Goal: Task Accomplishment & Management: Complete application form

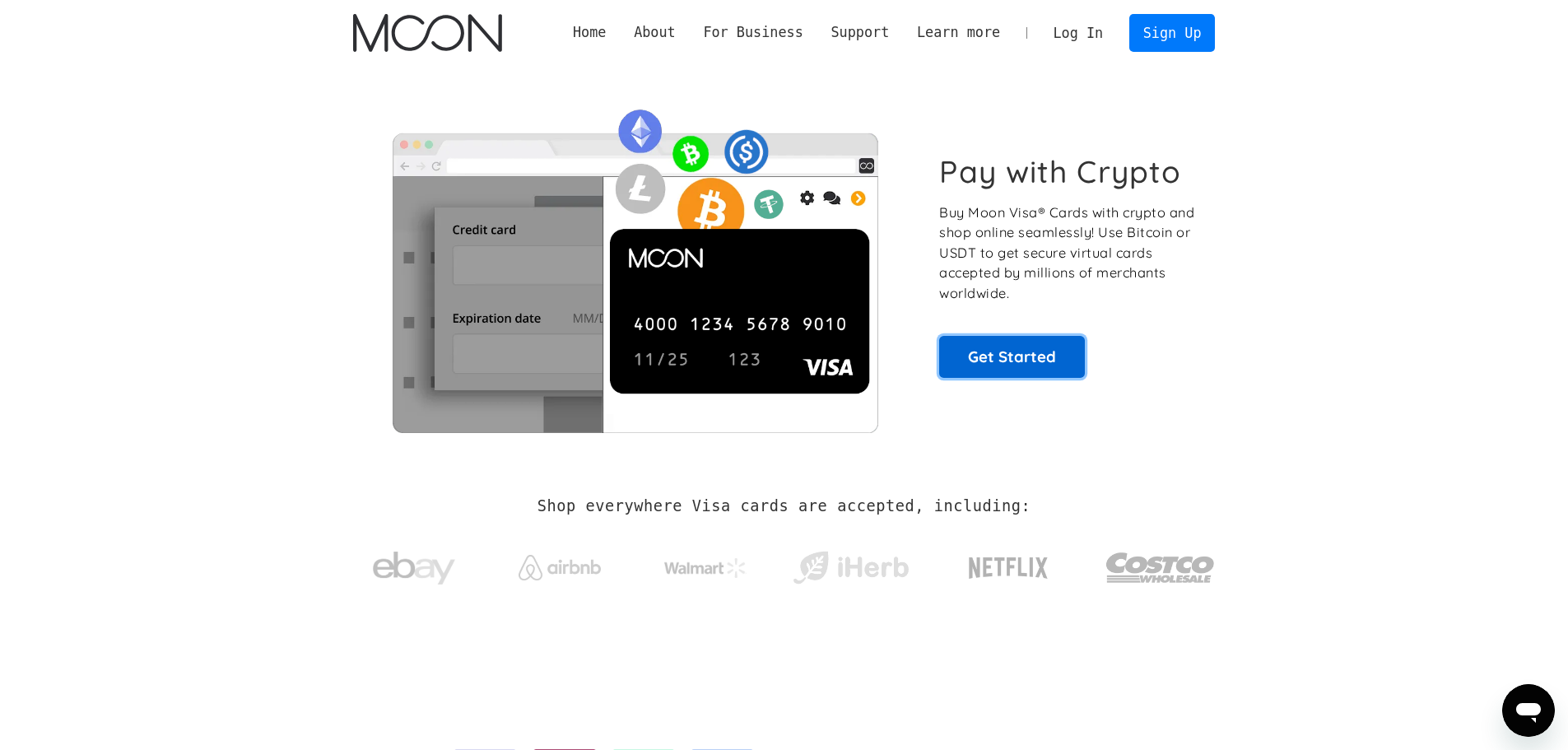
click at [1045, 358] on link "Get Started" at bounding box center [1011, 357] width 145 height 42
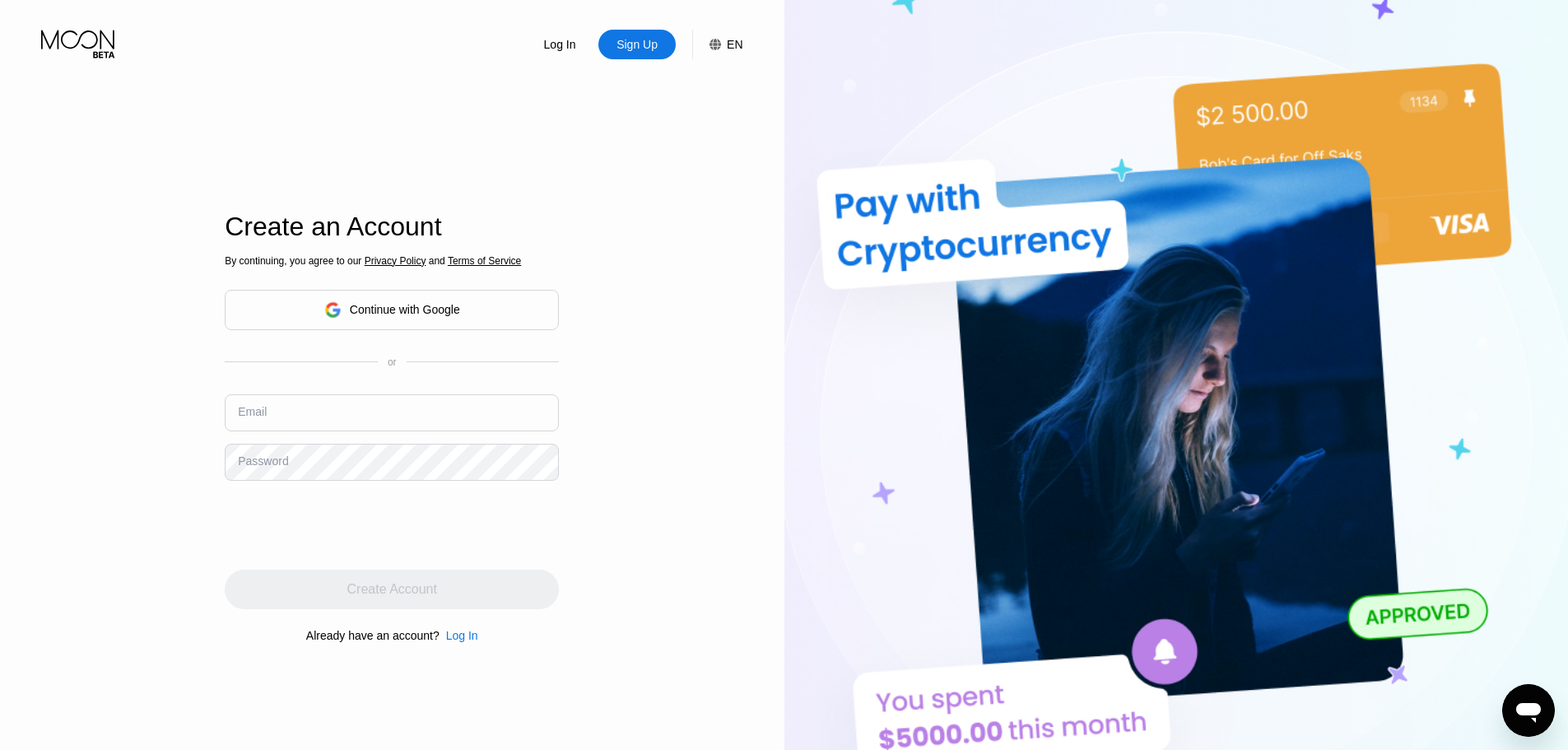
click at [415, 416] on input "text" at bounding box center [392, 412] width 334 height 37
type input "[EMAIL_ADDRESS][DOMAIN_NAME]"
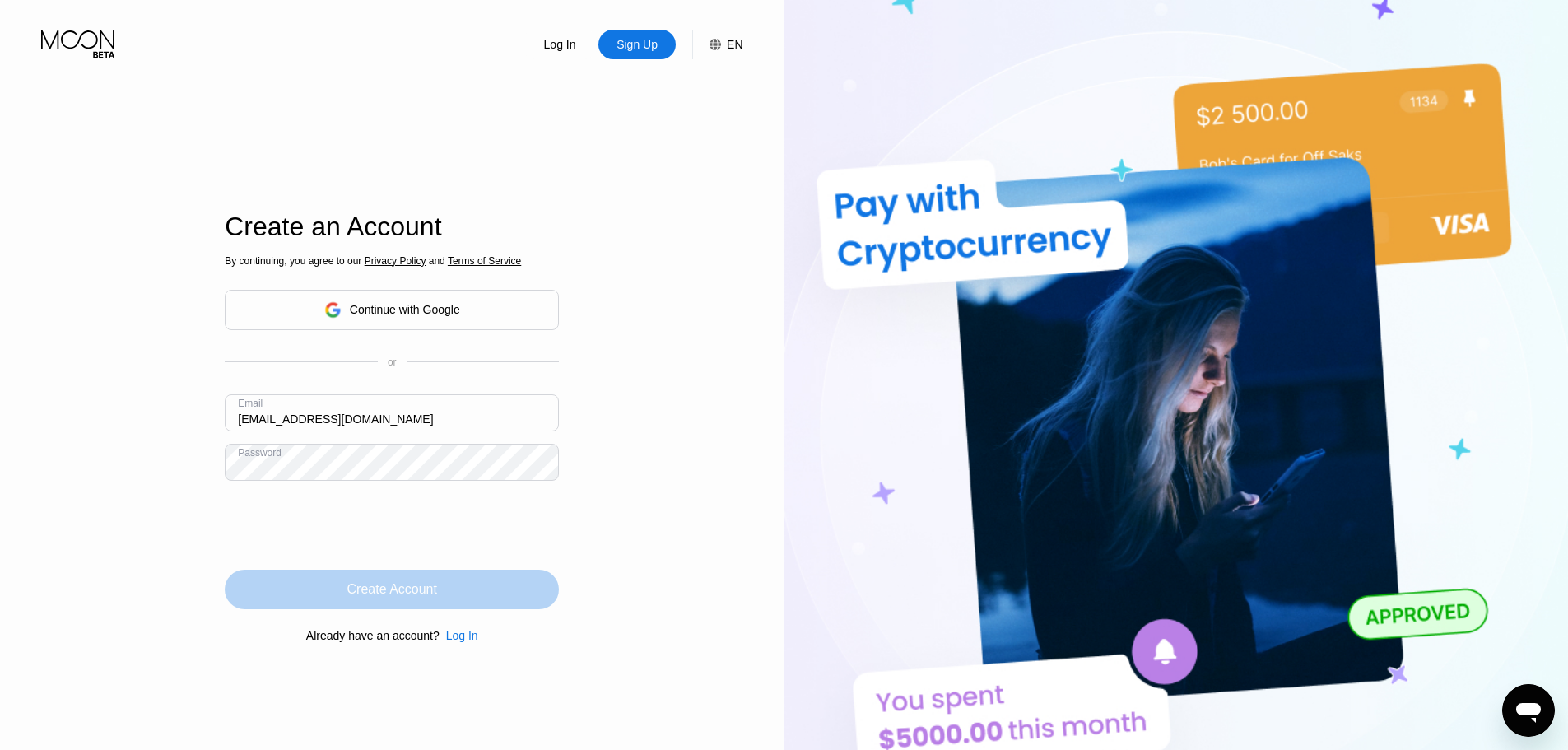
click at [396, 595] on div "Create Account" at bounding box center [392, 589] width 90 height 16
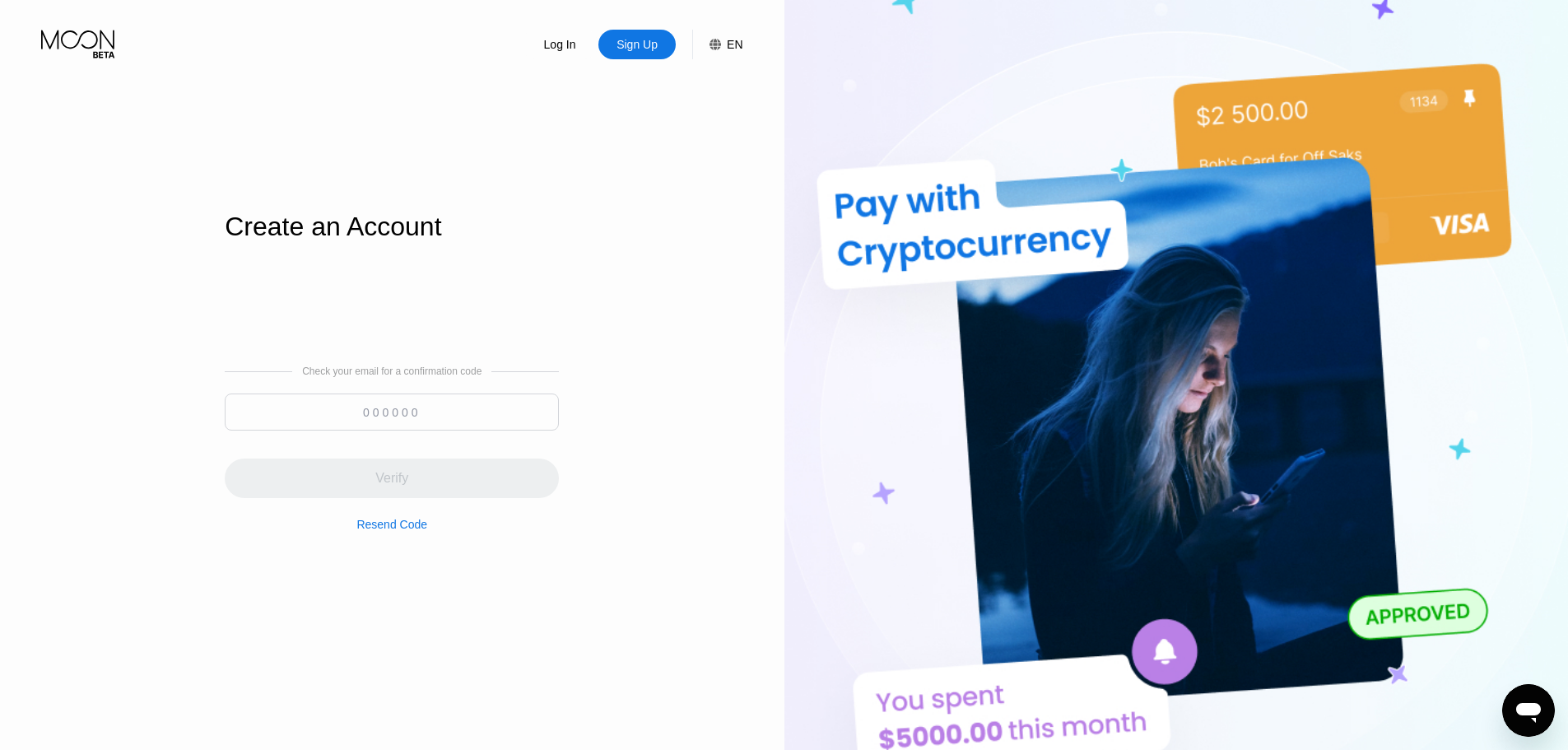
click at [419, 408] on input at bounding box center [392, 411] width 334 height 37
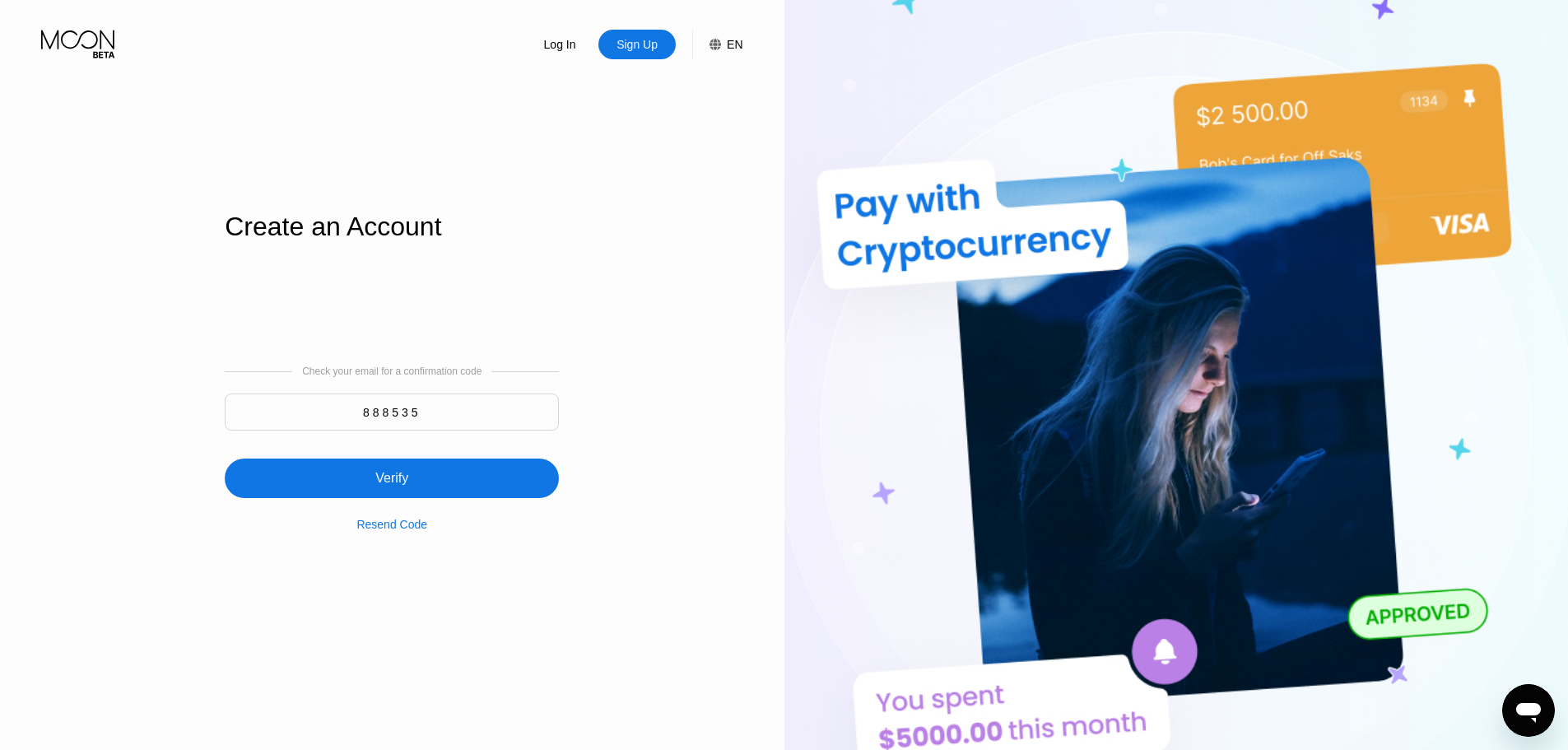
type input "888535"
click at [427, 492] on div "Verify" at bounding box center [392, 478] width 334 height 40
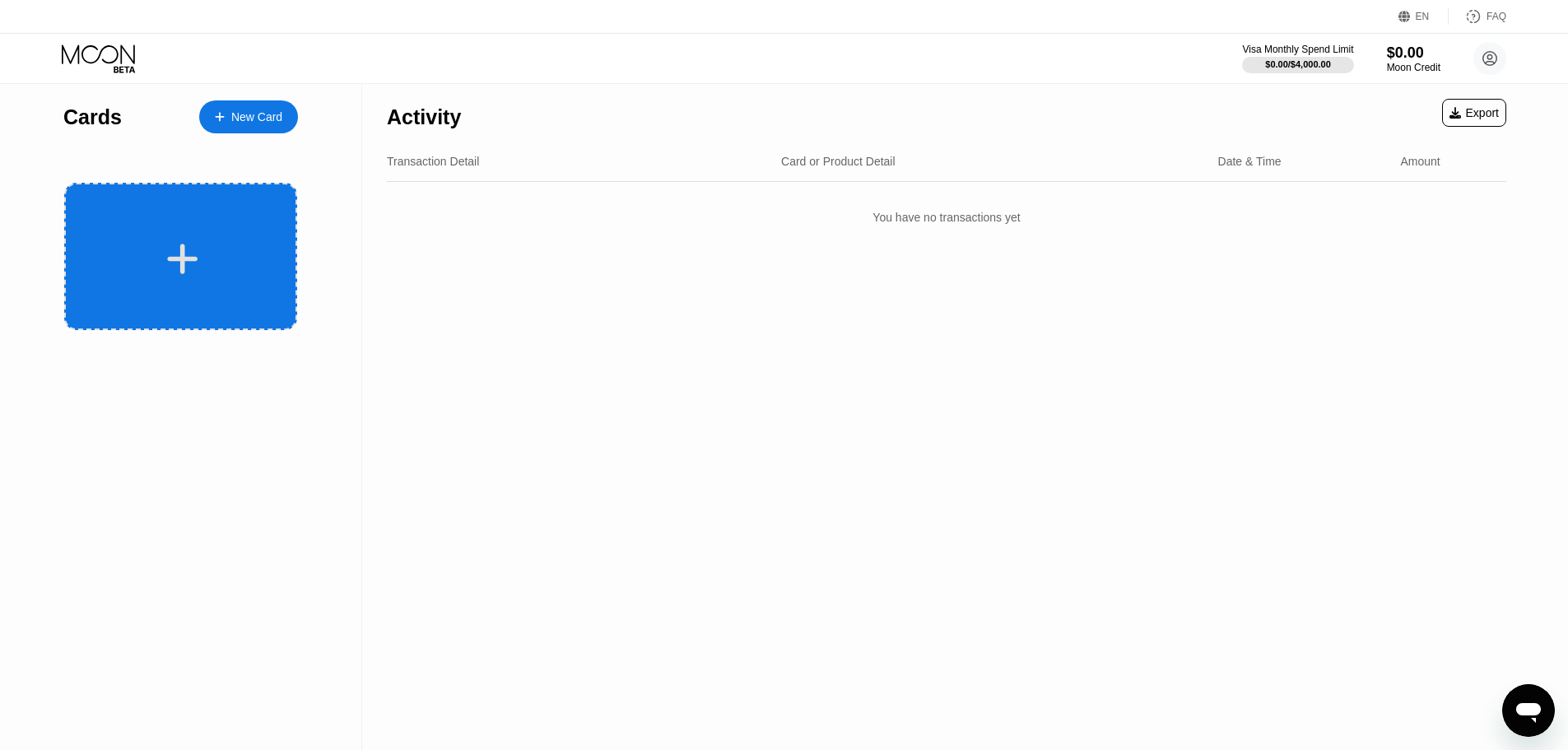
click at [190, 283] on div at bounding box center [180, 257] width 233 height 147
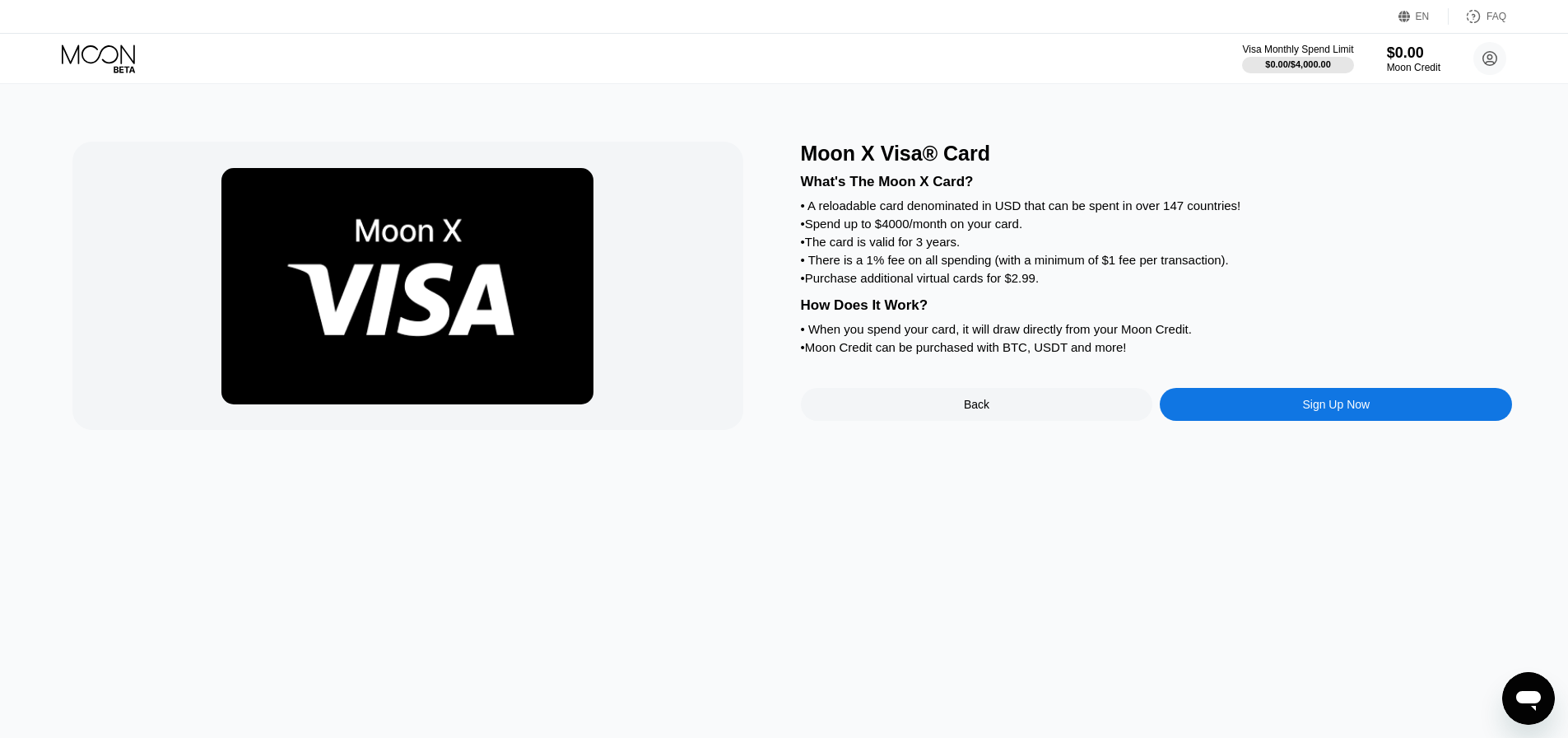
click at [863, 230] on div "• Spend up to $4000/month on your card." at bounding box center [1157, 223] width 712 height 14
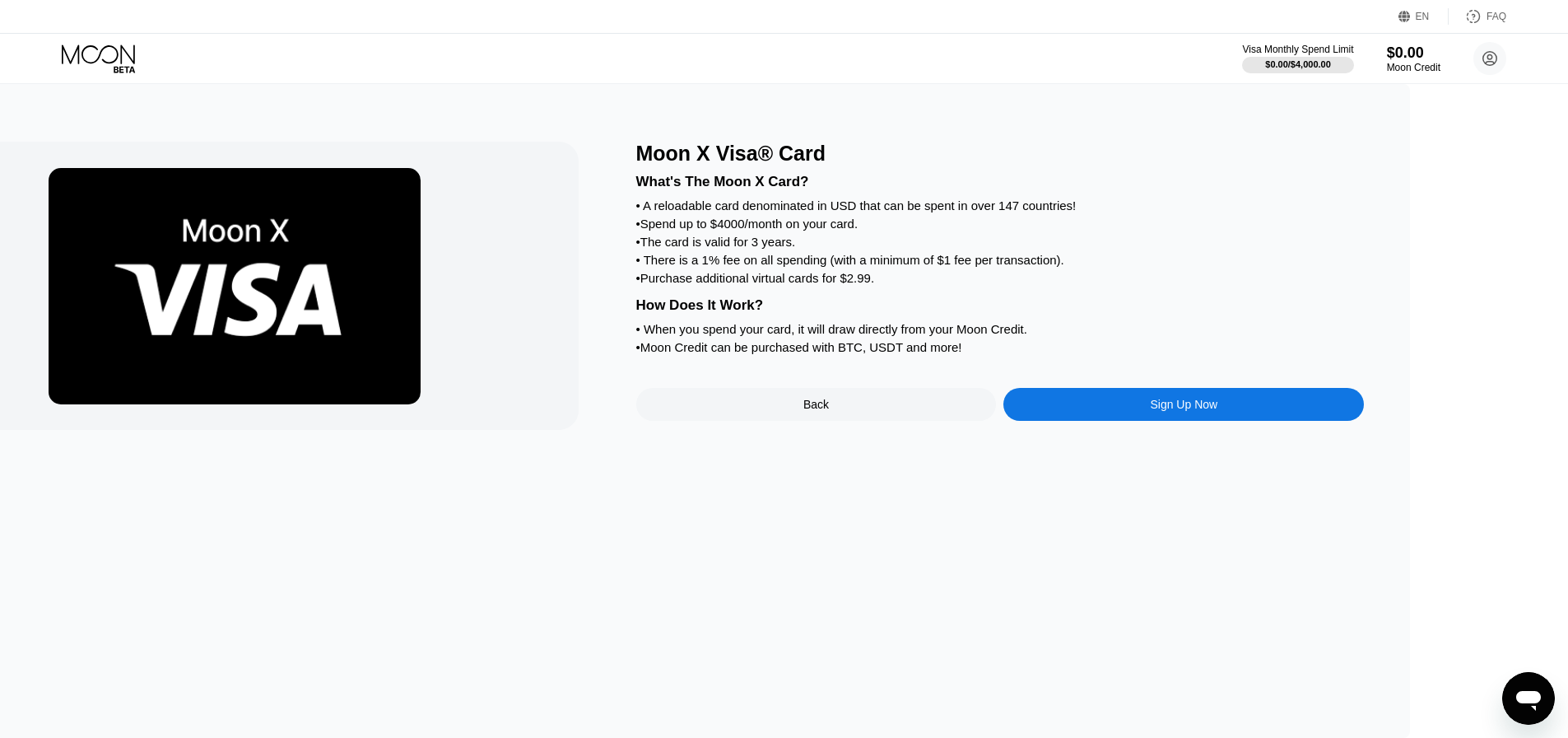
click at [1184, 267] on div "• There is a 1% fee on all spending (with a minimum of $1 fee per transaction)." at bounding box center [1000, 260] width 728 height 14
